Goal: Find specific page/section: Find specific page/section

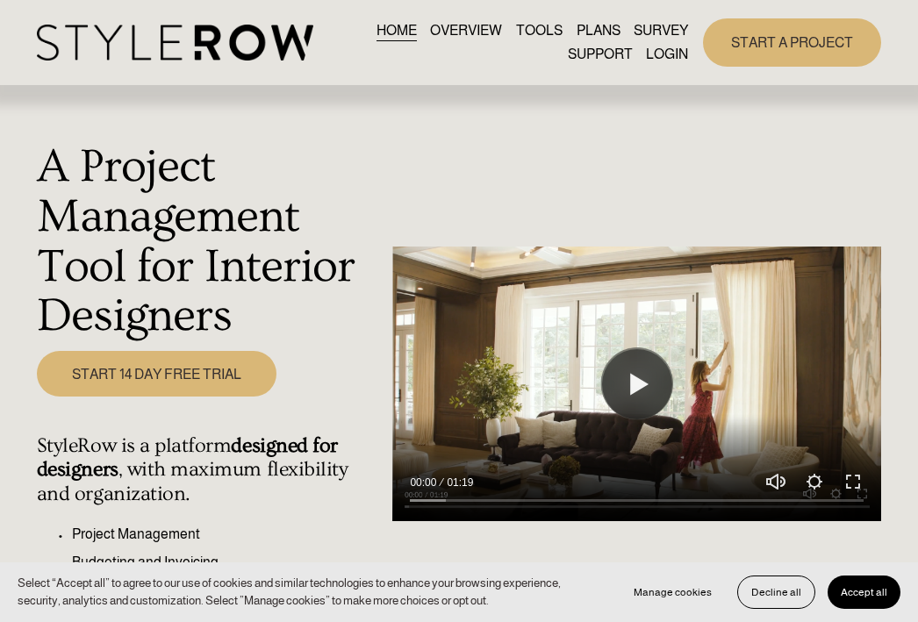
click at [679, 52] on link "LOGIN" at bounding box center [667, 55] width 42 height 24
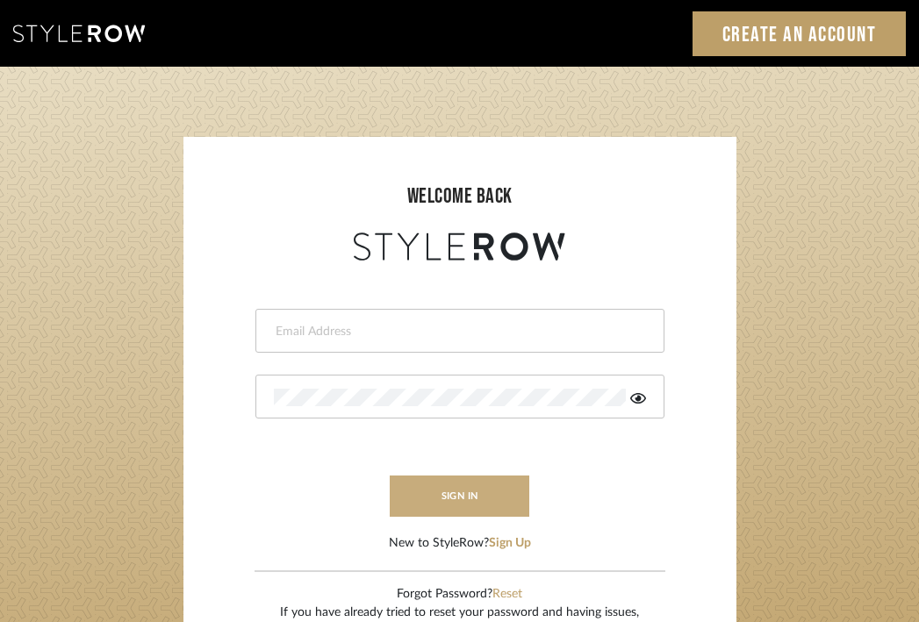
type input "divya.aok@gmail.com"
click at [436, 497] on button "sign in" at bounding box center [460, 496] width 140 height 41
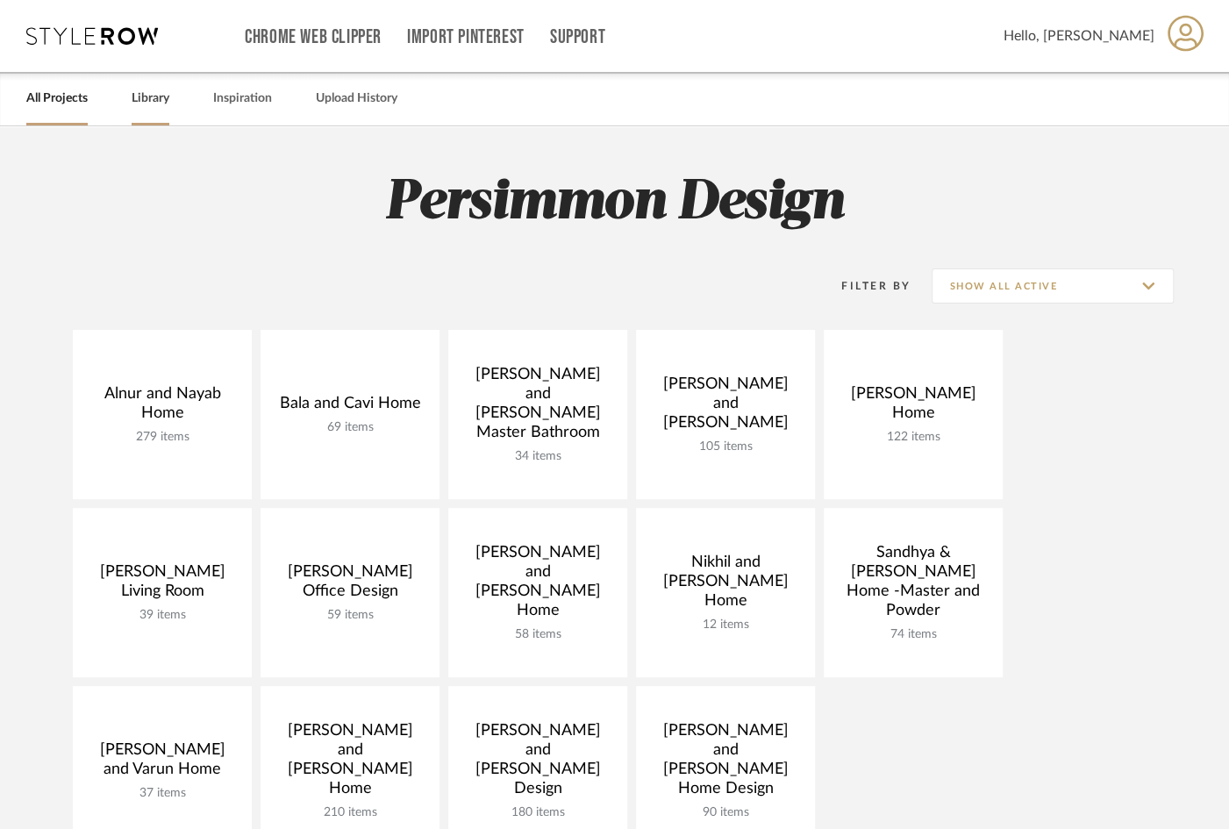
click at [145, 113] on div "Library" at bounding box center [151, 99] width 38 height 54
click at [149, 98] on link "Library" at bounding box center [151, 99] width 38 height 24
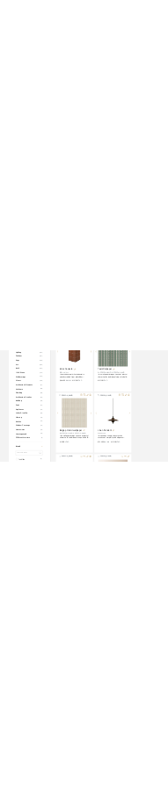
scroll to position [936, 0]
